Goal: Task Accomplishment & Management: Use online tool/utility

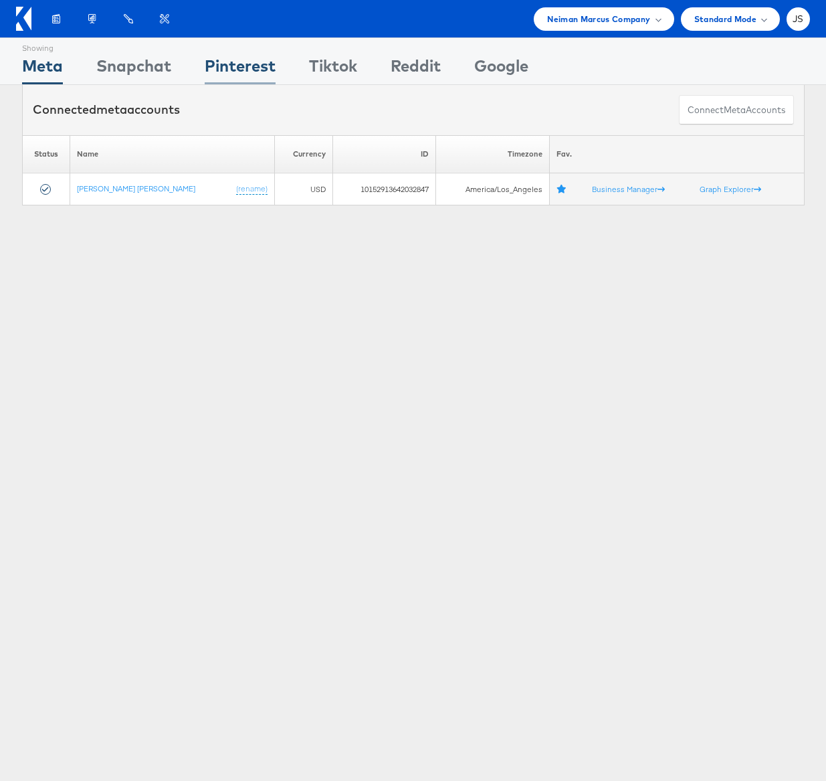
click at [231, 71] on div "Pinterest" at bounding box center [240, 69] width 71 height 30
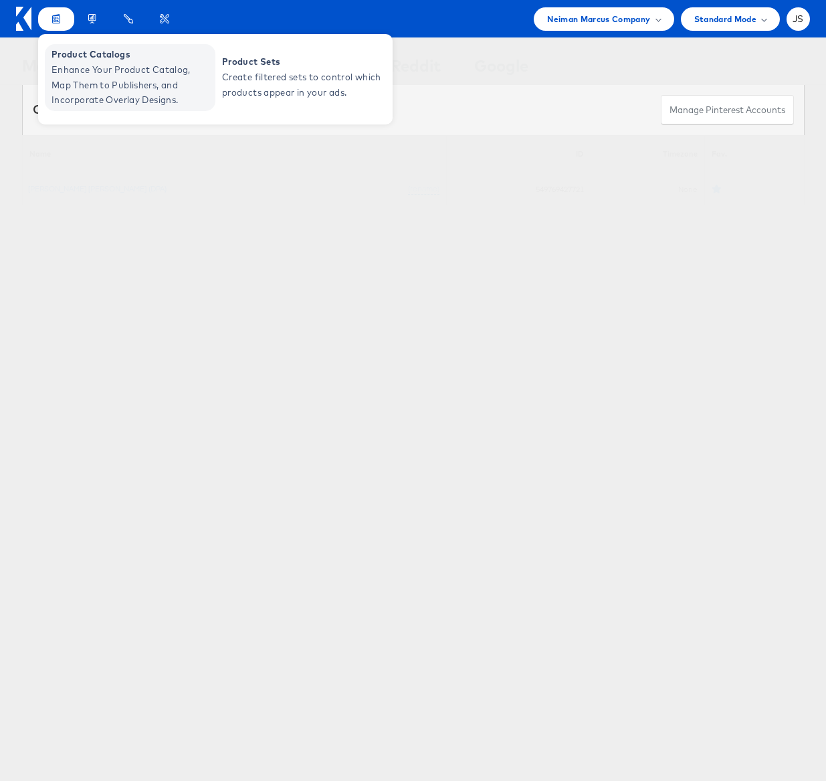
click at [86, 79] on span "Enhance Your Product Catalog, Map Them to Publishers, and Incorporate Overlay D…" at bounding box center [132, 84] width 161 height 45
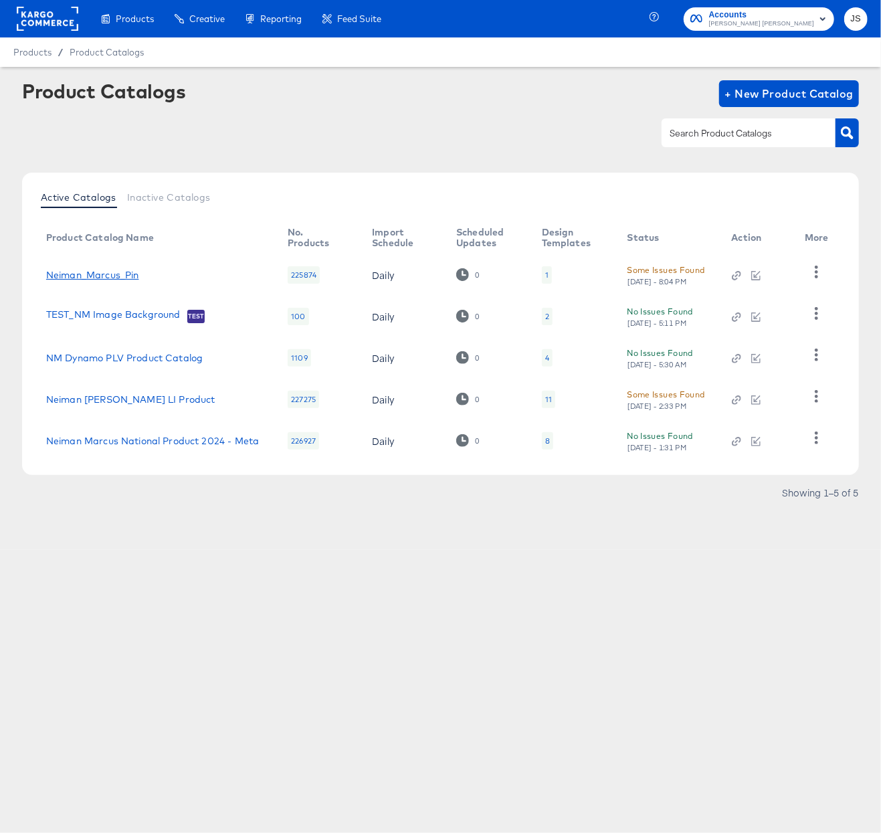
click at [116, 276] on link "Neiman_Marcus_Pin" at bounding box center [92, 275] width 93 height 11
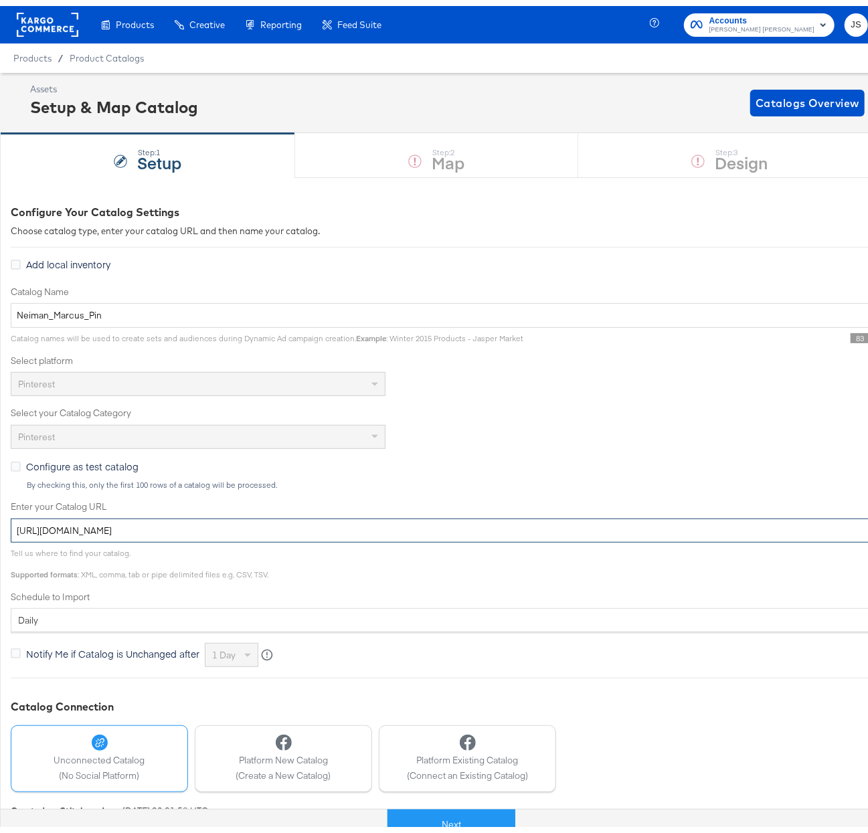
click at [401, 530] on input "https://ace.stitcherads.com/exports/423/universal/none/universal/export.tsv.gz" at bounding box center [479, 524] width 937 height 25
click at [56, 27] on rect at bounding box center [48, 19] width 62 height 24
